Goal: Navigation & Orientation: Find specific page/section

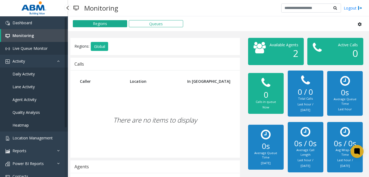
click at [37, 51] on link "Live Queue Monitor" at bounding box center [34, 48] width 68 height 13
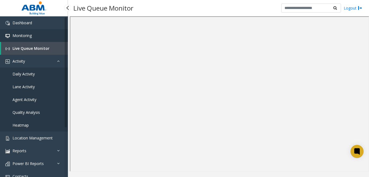
click at [44, 33] on link "Monitoring" at bounding box center [34, 35] width 68 height 13
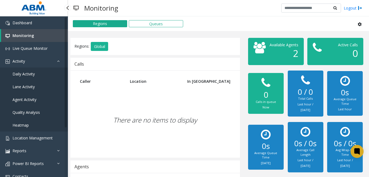
click at [31, 72] on span "Daily Activity" at bounding box center [24, 73] width 22 height 5
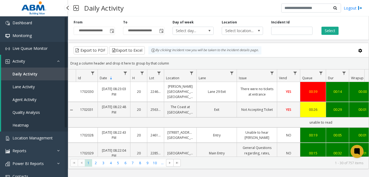
click at [26, 43] on link "Live Queue Monitor" at bounding box center [34, 48] width 68 height 13
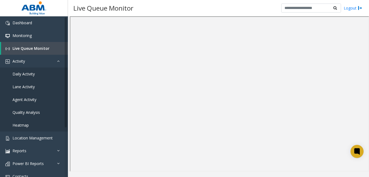
drag, startPoint x: 351, startPoint y: 7, endPoint x: 350, endPoint y: 4, distance: 3.4
click at [350, 4] on div "Logout" at bounding box center [321, 8] width 81 height 9
click at [350, 10] on link "Logout" at bounding box center [353, 8] width 18 height 6
